Goal: Find specific page/section: Find specific page/section

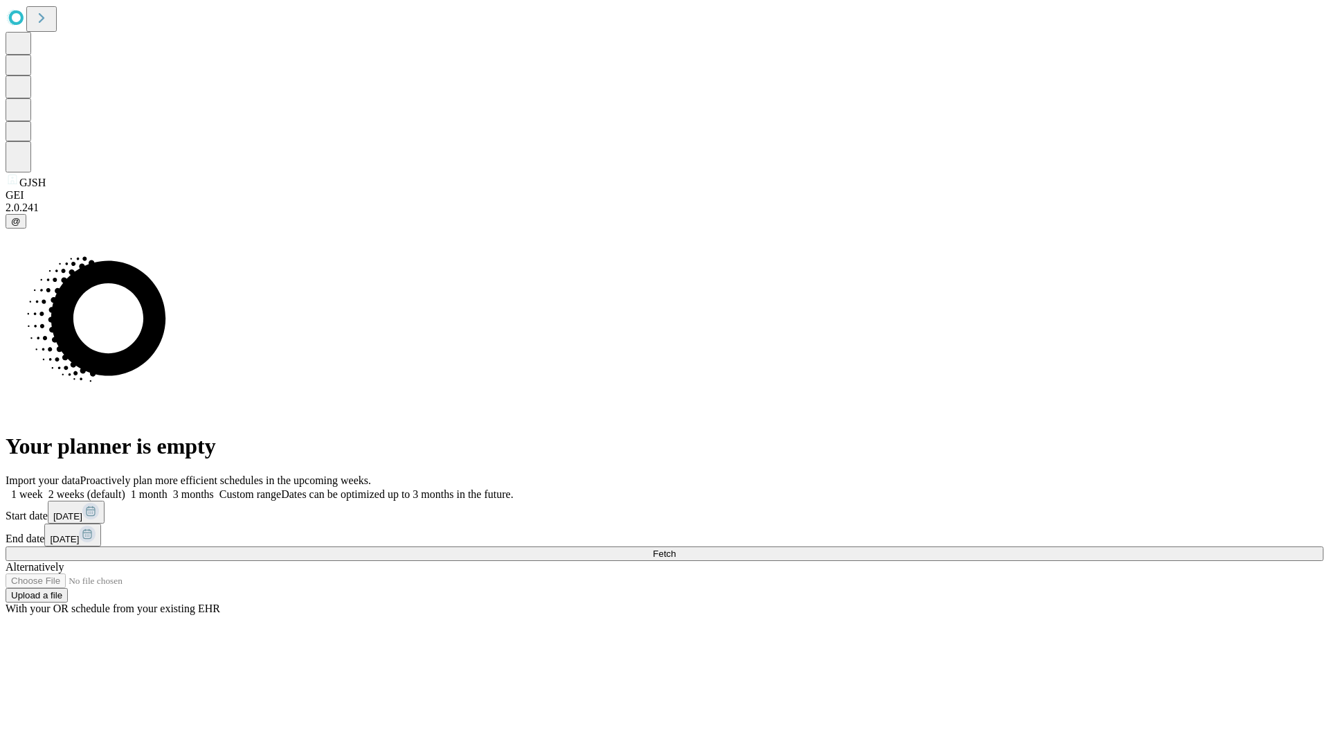
click at [676, 548] on span "Fetch" at bounding box center [664, 553] width 23 height 10
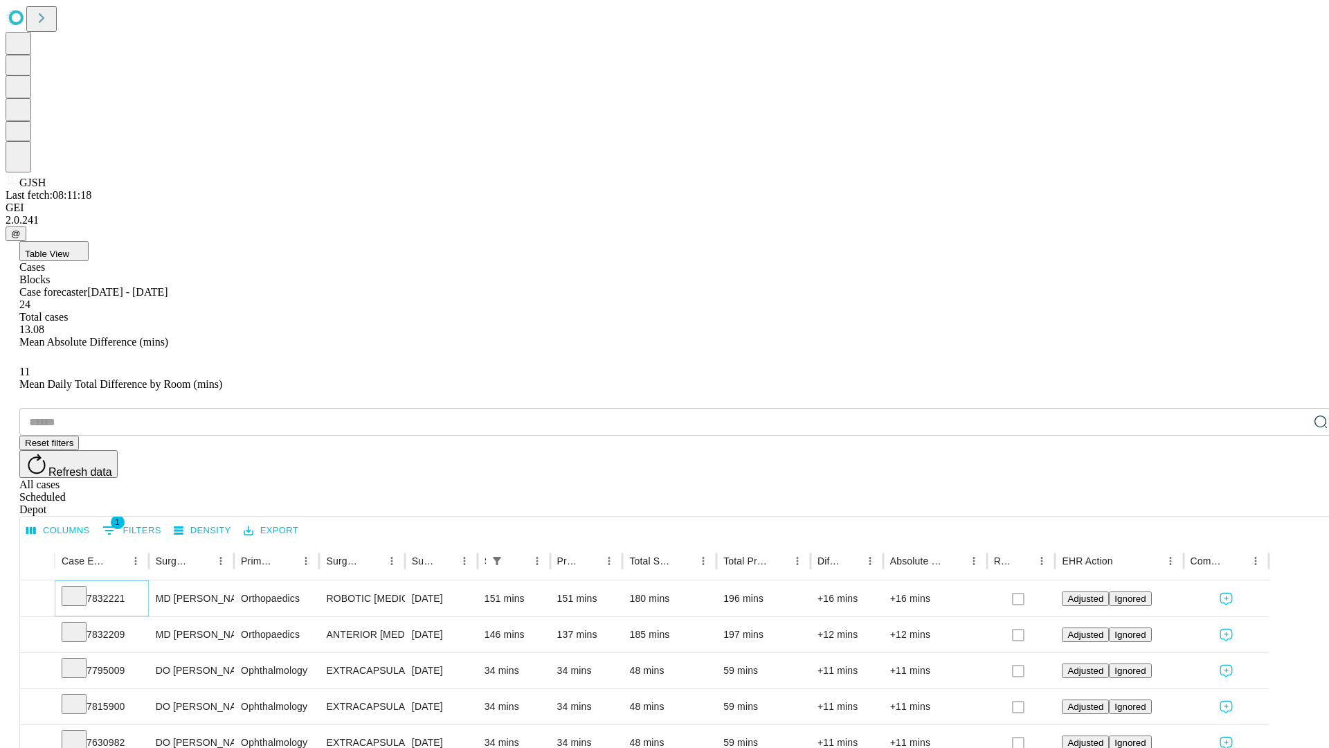
click at [81, 588] on icon at bounding box center [74, 595] width 14 height 14
